Goal: Task Accomplishment & Management: Manage account settings

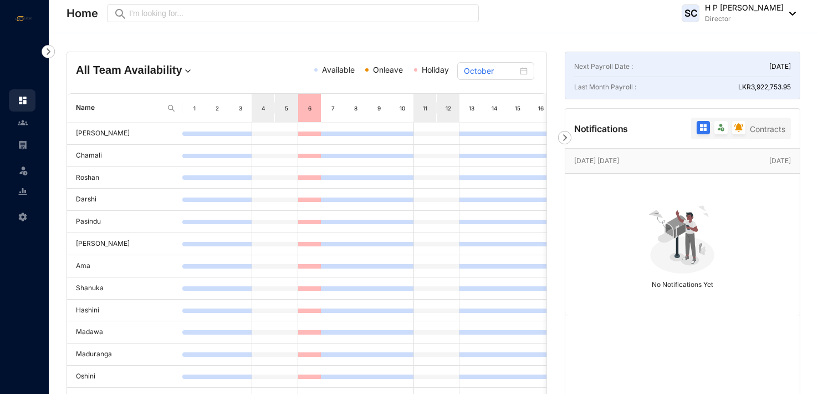
click at [330, 30] on header "Home Preview SC H P [PERSON_NAME] Director" at bounding box center [434, 16] width 770 height 33
click at [26, 141] on img at bounding box center [23, 145] width 10 height 10
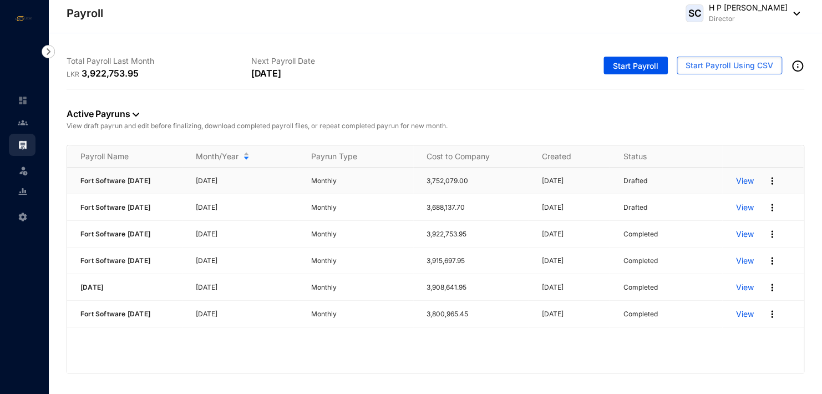
click at [745, 180] on p "View" at bounding box center [744, 180] width 18 height 11
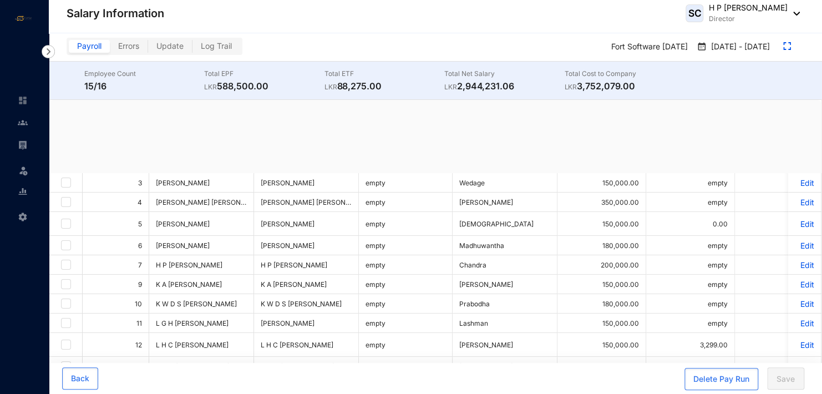
checkbox input "true"
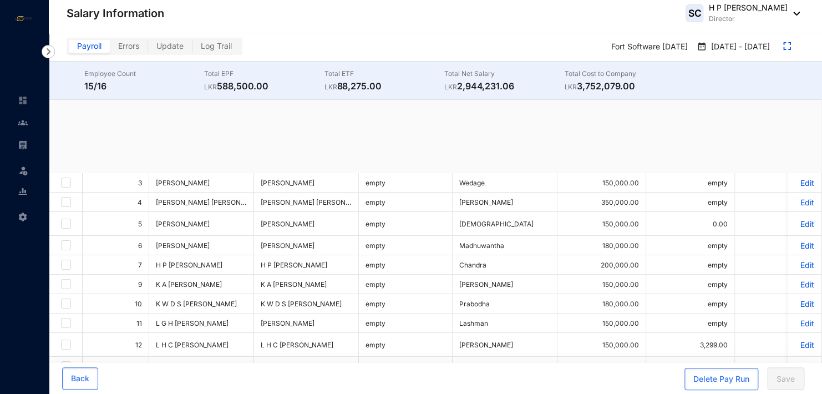
checkbox input "true"
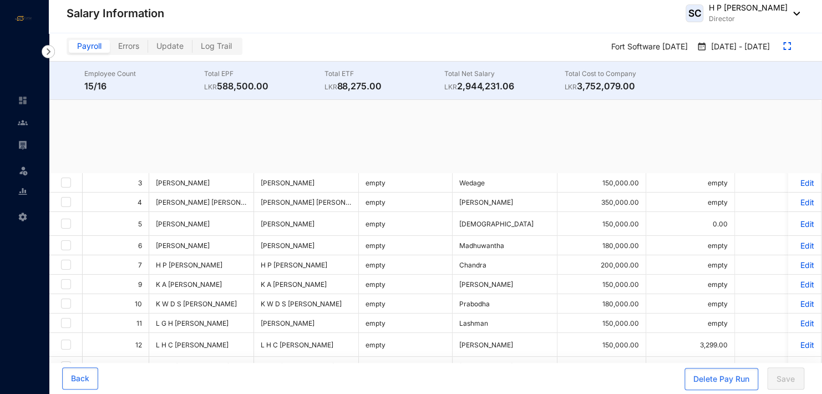
checkbox input "true"
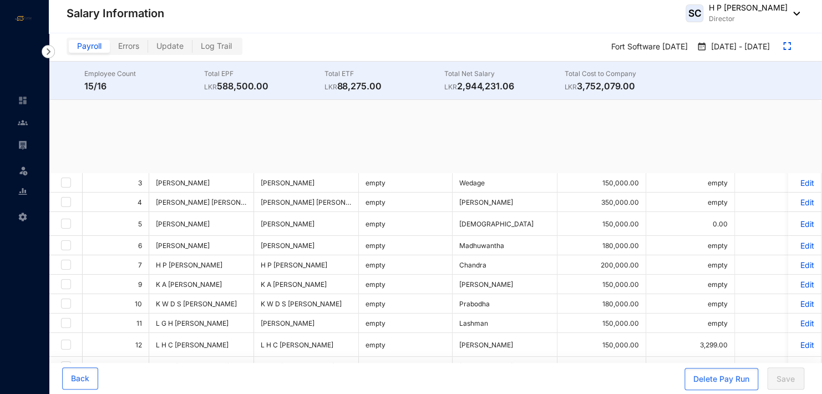
checkbox input "true"
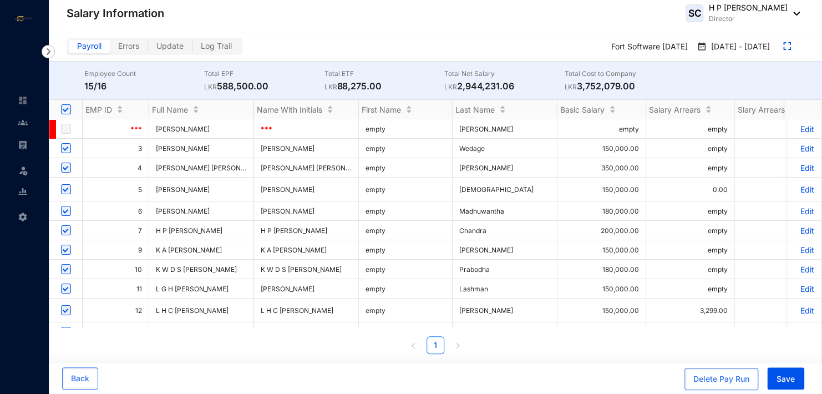
click at [799, 148] on p "Edit" at bounding box center [803, 148] width 19 height 9
click at [723, 376] on div "Delete Pay Run" at bounding box center [721, 378] width 56 height 11
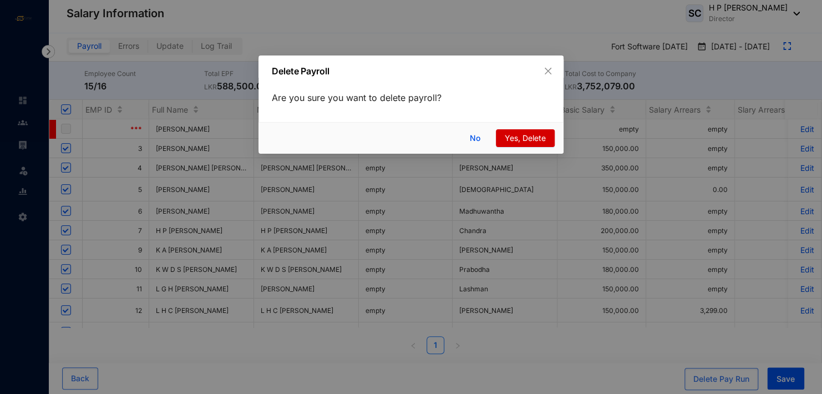
click at [530, 136] on span "Yes, Delete" at bounding box center [525, 138] width 41 height 12
